Goal: Task Accomplishment & Management: Manage account settings

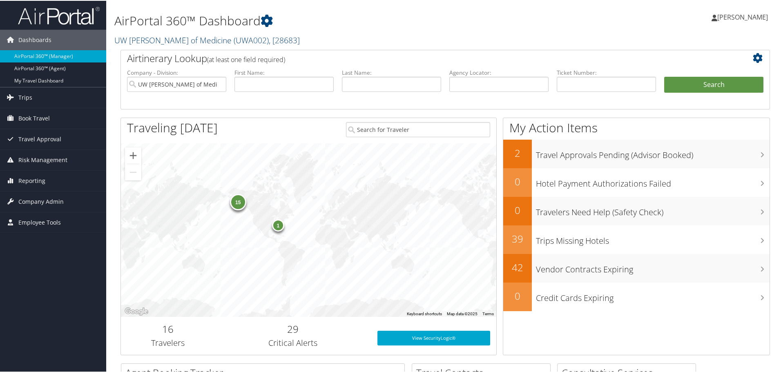
click at [177, 38] on link "UW Dean of Medicine ( UWA002 ) , [ 28683 ]" at bounding box center [207, 39] width 186 height 11
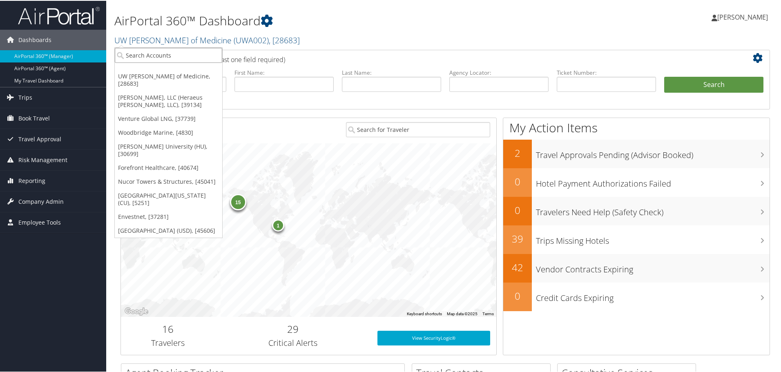
click at [163, 50] on input "search" at bounding box center [168, 54] width 107 height 15
type input "paradigm"
click at [165, 51] on input "paradigm" at bounding box center [168, 54] width 107 height 15
click at [164, 56] on input "search" at bounding box center [168, 54] width 107 height 15
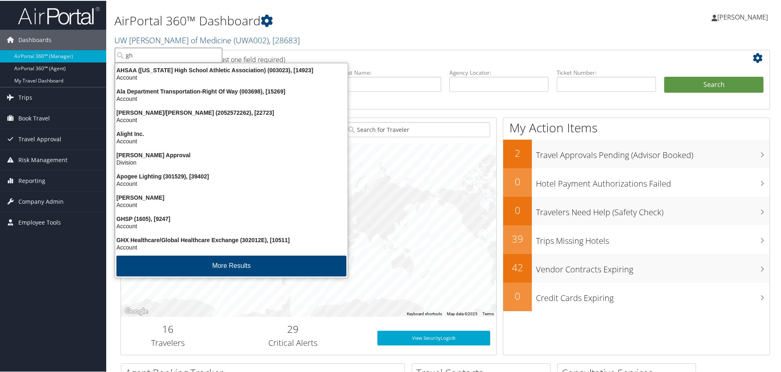
type input "gh"
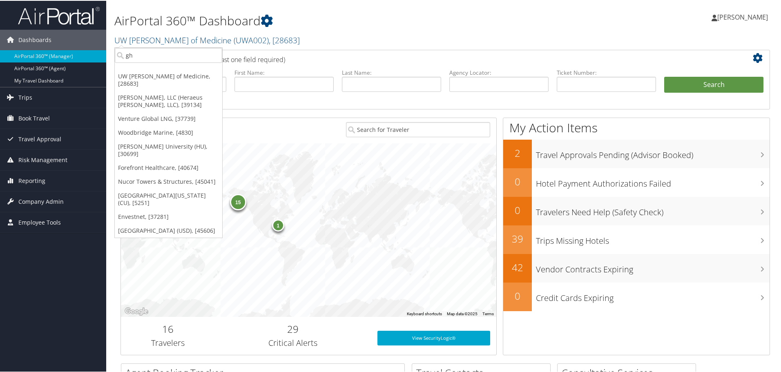
click at [309, 35] on h2 "UW Dean of Medicine ( UWA002 ) , [ 28683 ]" at bounding box center [334, 39] width 441 height 14
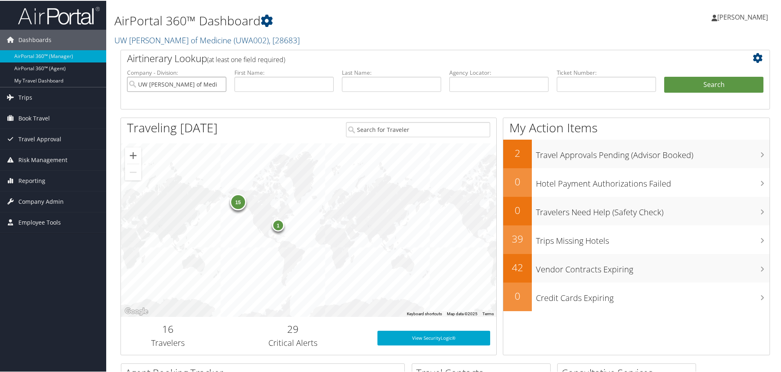
click at [219, 83] on input "UW [PERSON_NAME] of Medicine" at bounding box center [176, 83] width 99 height 15
drag, startPoint x: 483, startPoint y: 80, endPoint x: 492, endPoint y: 80, distance: 9.4
click at [484, 80] on input "text" at bounding box center [498, 83] width 99 height 15
click at [592, 80] on input "text" at bounding box center [606, 83] width 99 height 15
paste input "0017310451684"
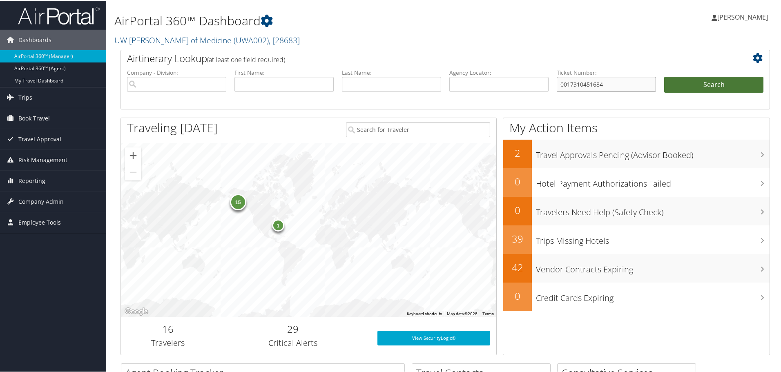
type input "0017310451684"
click at [672, 76] on ul "Company - Division: First Name: Last Name: Agency Locator: Departure Date Range…" at bounding box center [445, 88] width 645 height 41
click at [677, 85] on button "Search" at bounding box center [713, 84] width 99 height 16
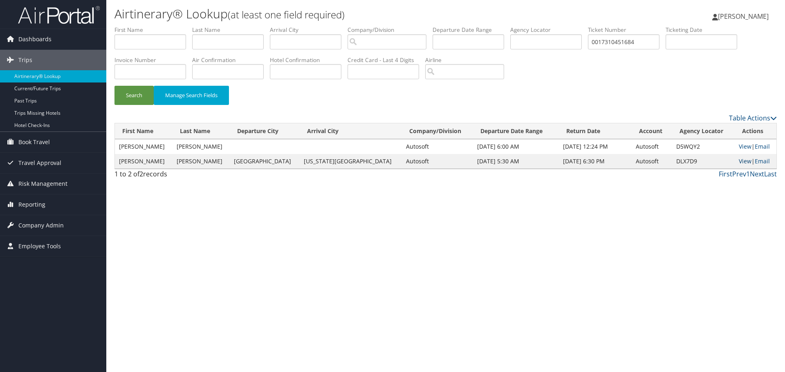
click at [739, 159] on link "View" at bounding box center [744, 161] width 13 height 8
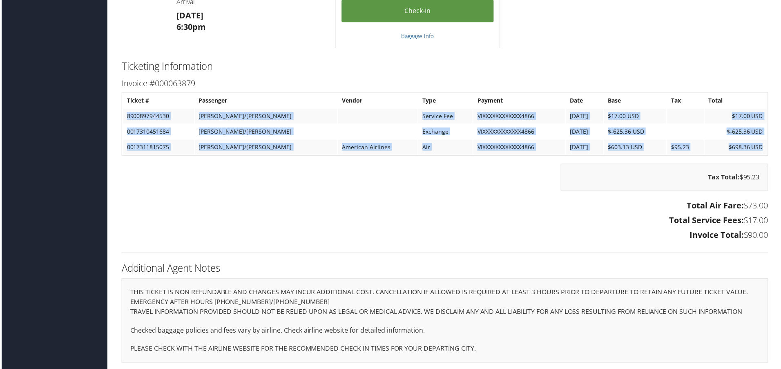
scroll to position [1107, 4]
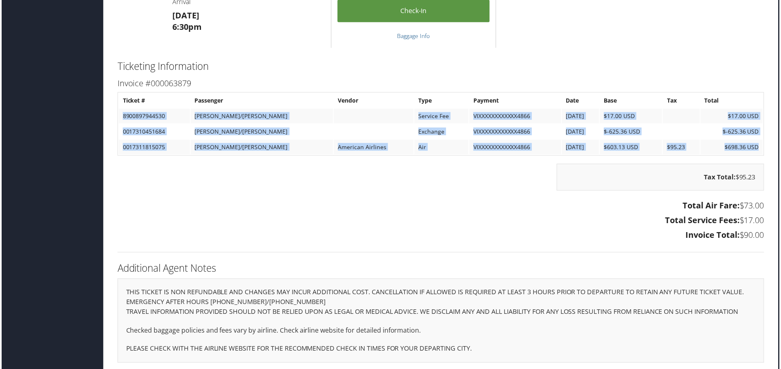
drag, startPoint x: 124, startPoint y: 114, endPoint x: 770, endPoint y: 235, distance: 656.8
click at [550, 234] on h3 "Invoice Total: $90.00" at bounding box center [441, 235] width 650 height 11
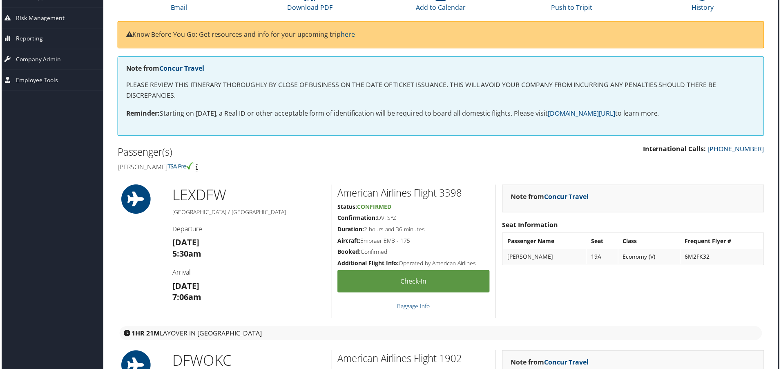
scroll to position [0, 4]
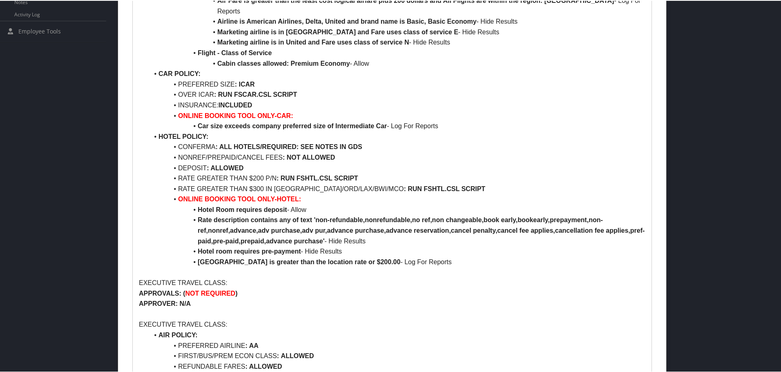
scroll to position [409, 0]
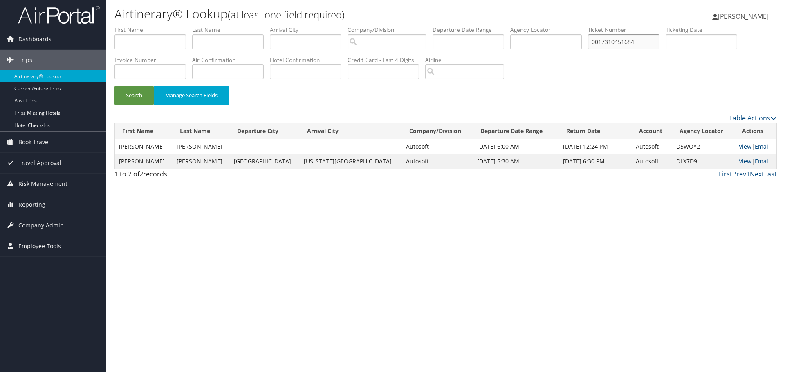
drag, startPoint x: 653, startPoint y: 41, endPoint x: 560, endPoint y: 47, distance: 92.5
click at [563, 26] on ul "First Name Last Name Departure City Arrival City Company/Division Airport/City …" at bounding box center [445, 26] width 662 height 0
paste input "5267330430039"
type input "5267330430039"
click at [128, 94] on button "Search" at bounding box center [133, 95] width 39 height 19
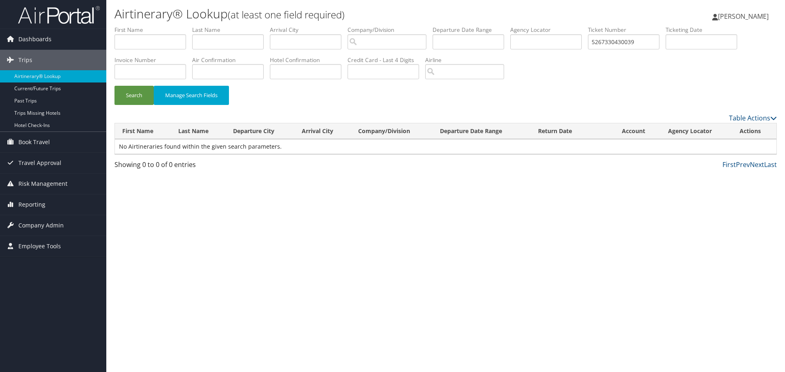
click at [70, 17] on img at bounding box center [59, 14] width 82 height 19
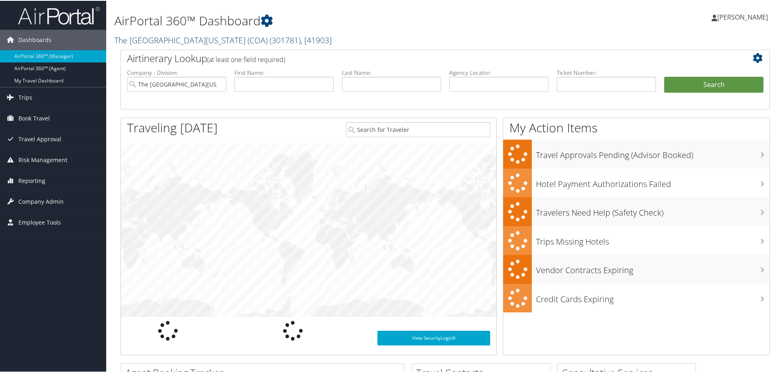
click at [163, 40] on link "The Children's Hospital of Alabama (COA) ( 301781 ) , [ 41903 ]" at bounding box center [222, 39] width 217 height 11
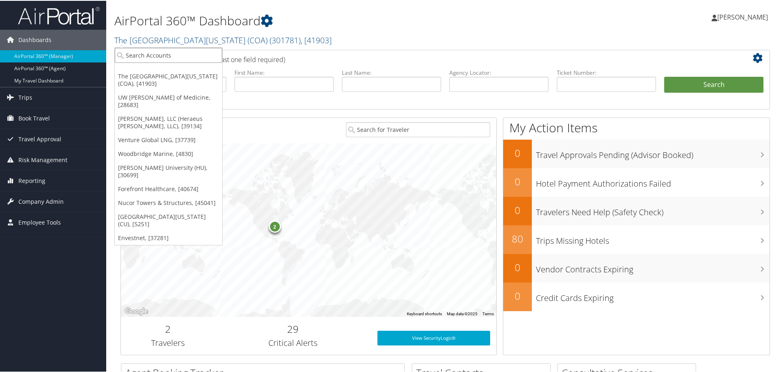
click at [157, 60] on input "search" at bounding box center [168, 54] width 107 height 15
type input "CH"
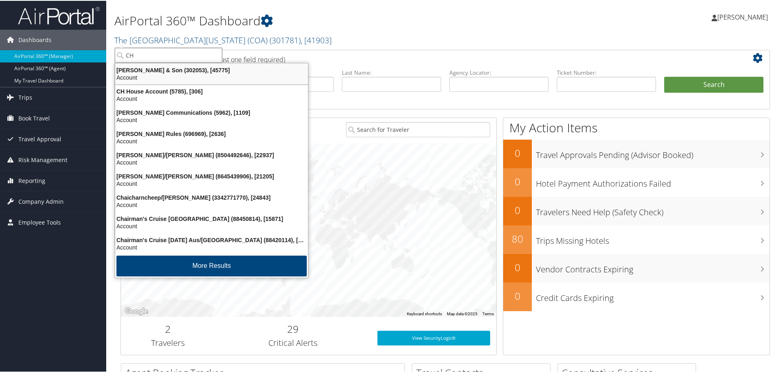
click at [160, 70] on div "CH Guenther & Son (302053), [45775]" at bounding box center [211, 69] width 203 height 7
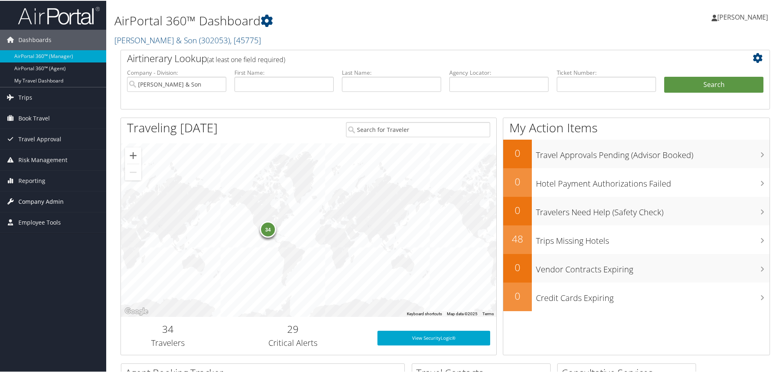
click at [50, 194] on span "Company Admin" at bounding box center [40, 201] width 45 height 20
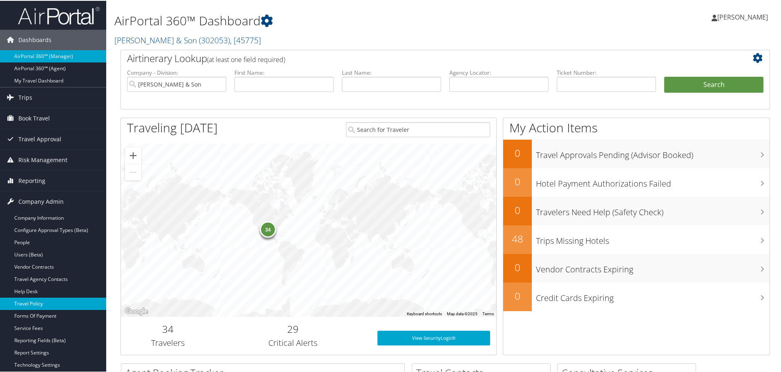
click at [20, 304] on link "Travel Policy" at bounding box center [53, 303] width 106 height 12
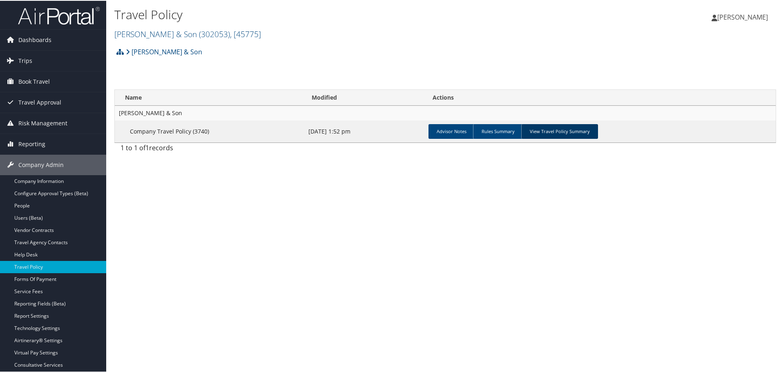
click at [545, 131] on link "View Travel Policy Summary" at bounding box center [559, 130] width 77 height 15
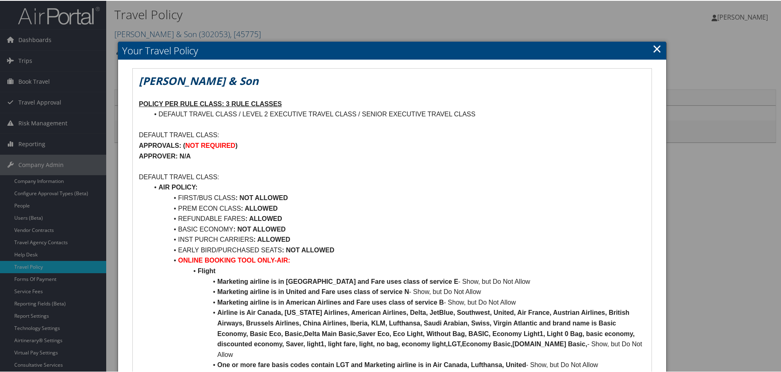
click at [658, 45] on link "×" at bounding box center [657, 48] width 9 height 16
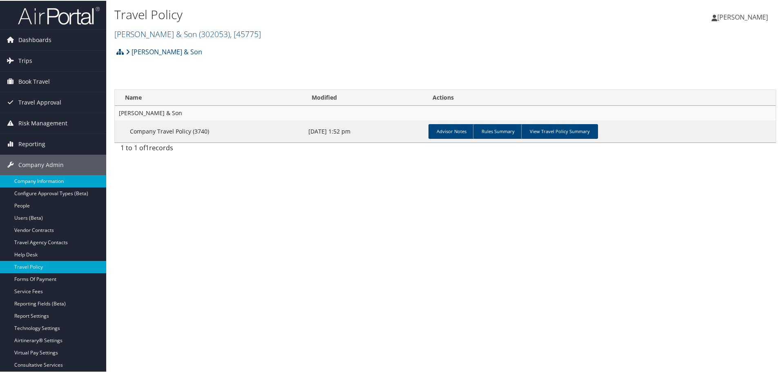
click at [34, 182] on link "Company Information" at bounding box center [53, 180] width 106 height 12
